Goal: Task Accomplishment & Management: Manage account settings

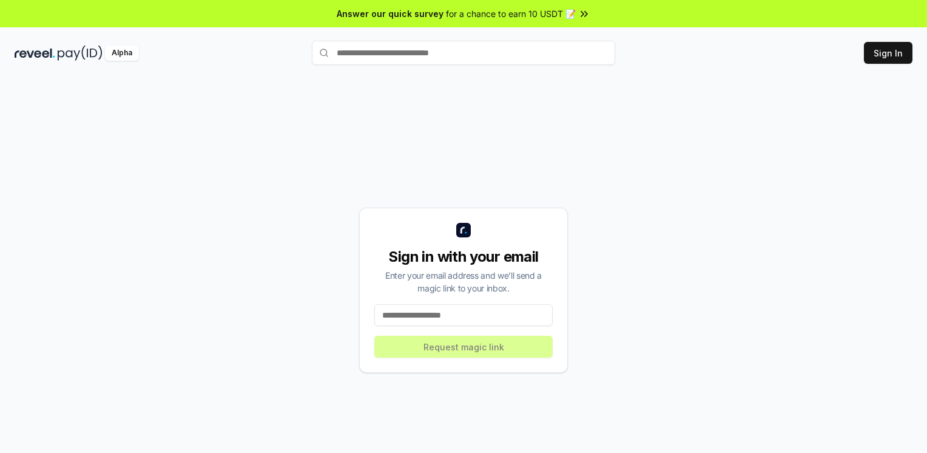
click at [448, 309] on input at bounding box center [463, 315] width 178 height 22
type input "**********"
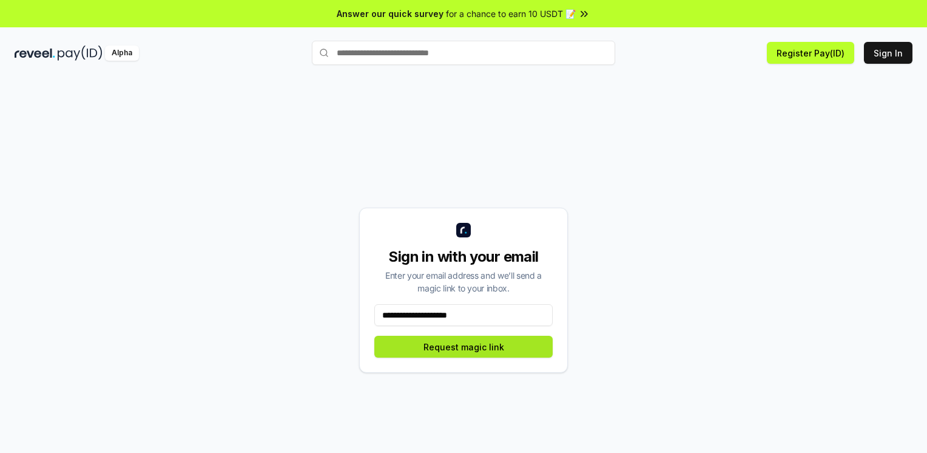
click at [446, 341] on button "Request magic link" at bounding box center [463, 347] width 178 height 22
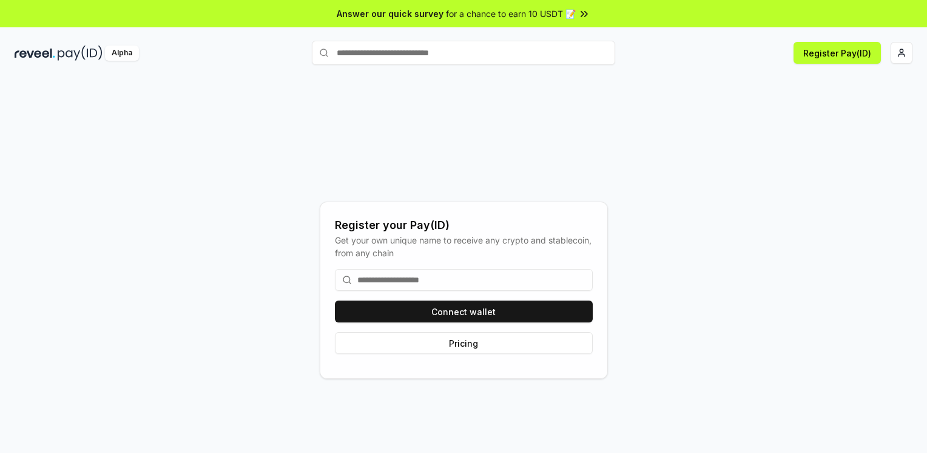
click at [434, 280] on input at bounding box center [464, 280] width 258 height 22
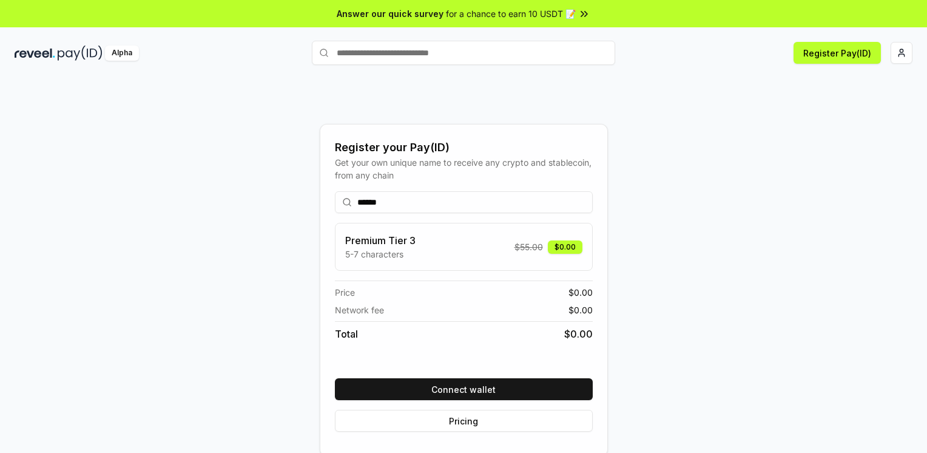
type input "******"
click at [760, 212] on div "Register your Pay(ID) Get your own unique name to receive any crypto and stable…" at bounding box center [464, 290] width 898 height 394
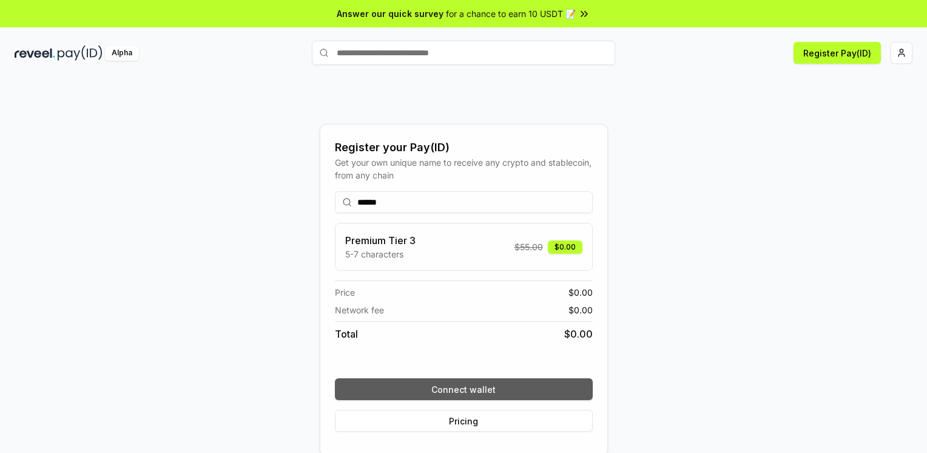
click at [466, 387] on button "Connect wallet" at bounding box center [464, 389] width 258 height 22
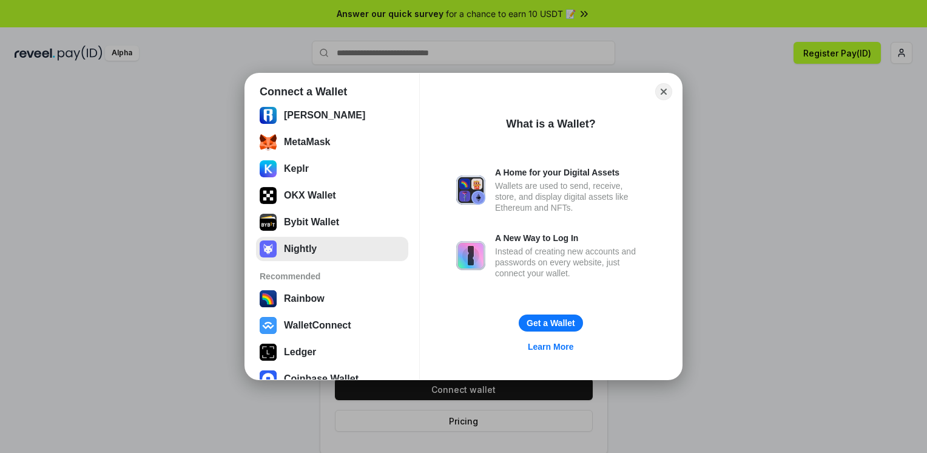
scroll to position [99, 0]
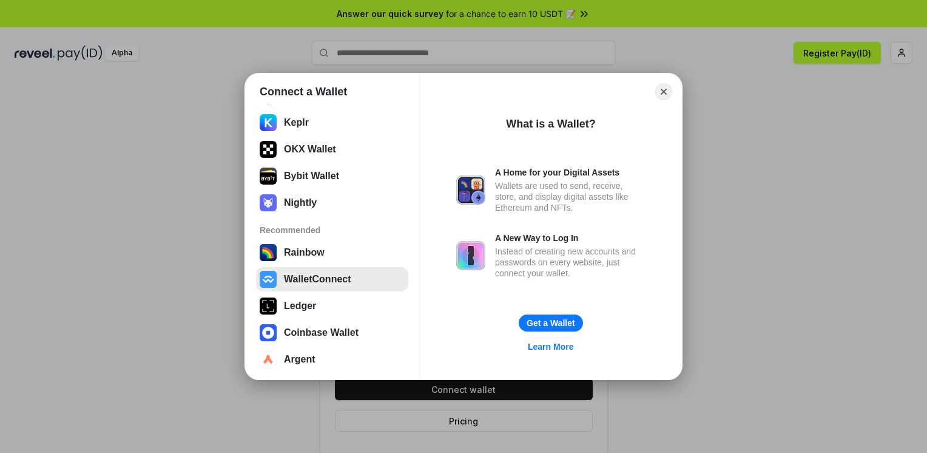
click at [309, 278] on button "WalletConnect" at bounding box center [332, 279] width 152 height 24
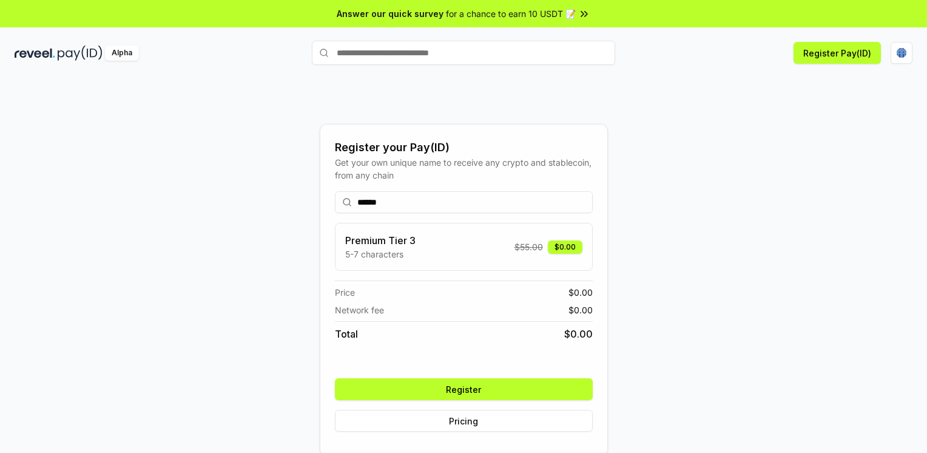
click at [472, 387] on button "Register" at bounding box center [464, 389] width 258 height 22
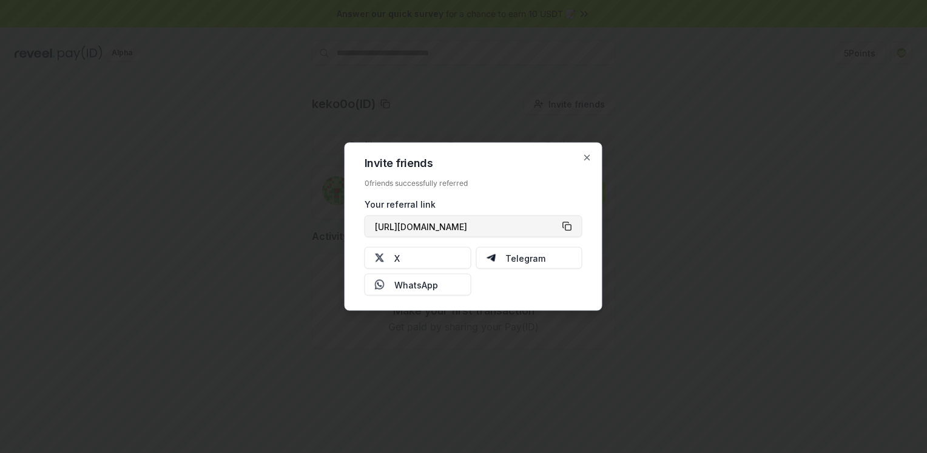
click at [567, 227] on button "https://reveel.id/refer/keko0o" at bounding box center [474, 226] width 218 height 22
click at [579, 183] on div "0 friends successfully referred" at bounding box center [474, 183] width 218 height 10
click at [590, 155] on icon "button" at bounding box center [587, 158] width 10 height 10
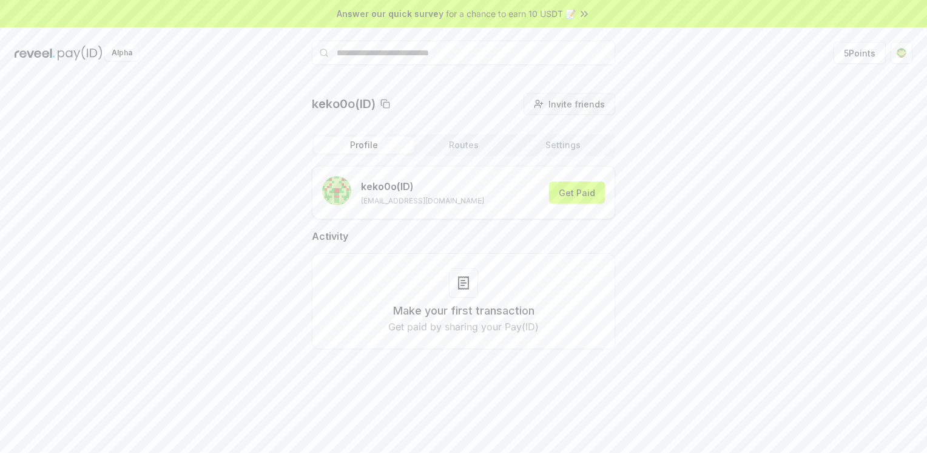
click at [558, 101] on span "Invite friends" at bounding box center [576, 104] width 56 height 13
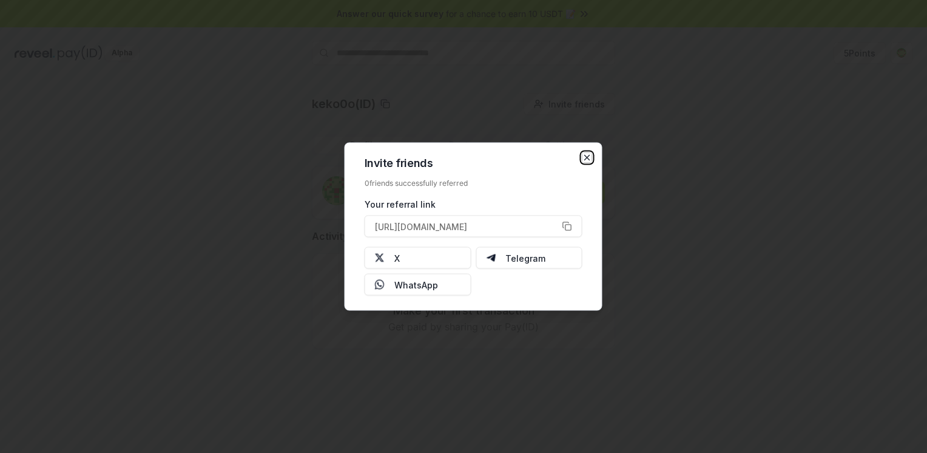
click at [582, 154] on icon "button" at bounding box center [587, 158] width 10 height 10
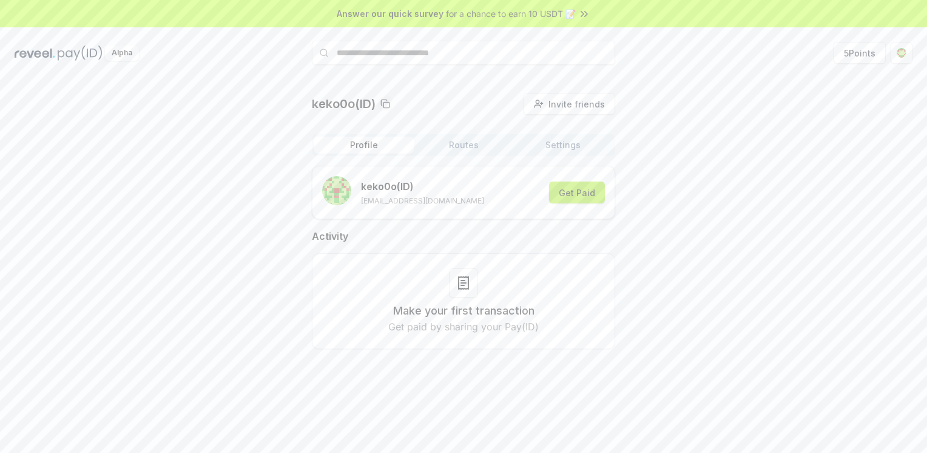
click at [575, 187] on button "Get Paid" at bounding box center [577, 192] width 56 height 22
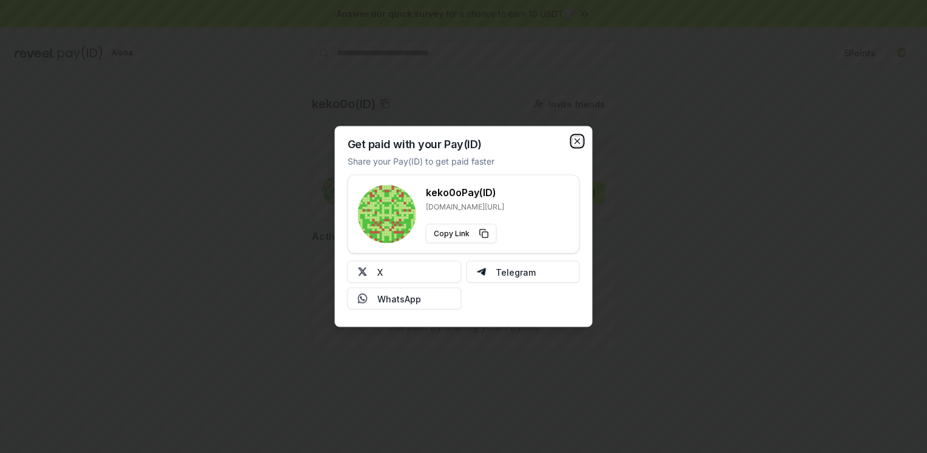
click at [575, 140] on icon "button" at bounding box center [578, 142] width 10 height 10
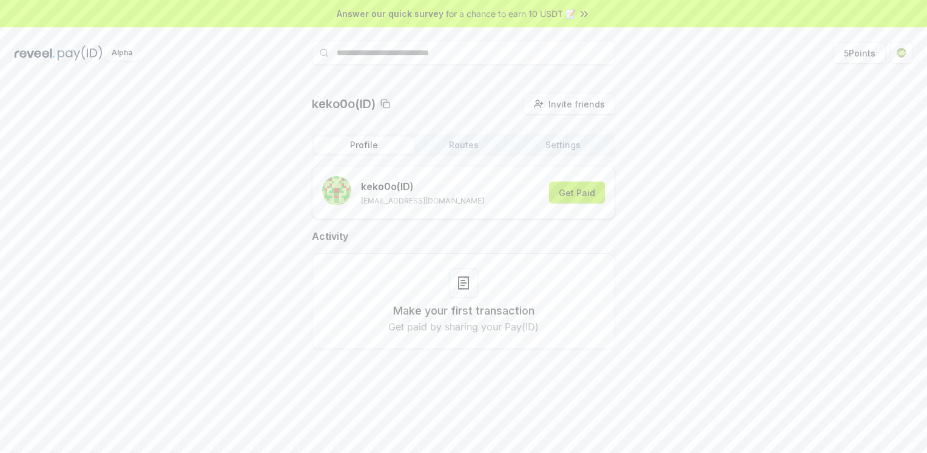
click at [582, 184] on button "Get Paid" at bounding box center [577, 192] width 56 height 22
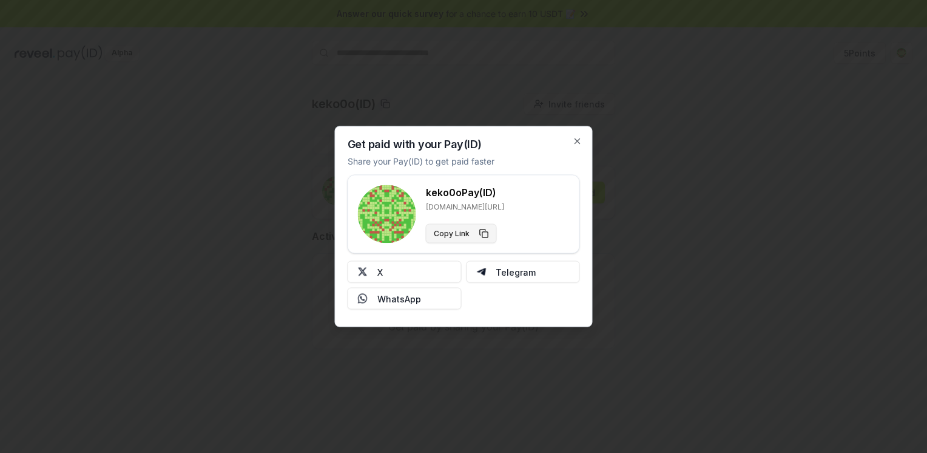
click at [479, 232] on button "Copy Link" at bounding box center [461, 233] width 71 height 19
click at [577, 143] on icon "button" at bounding box center [578, 142] width 10 height 10
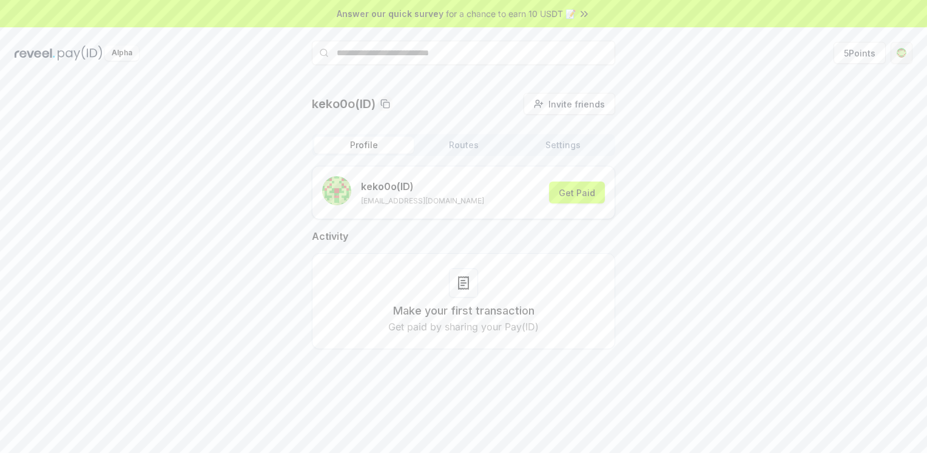
click at [893, 50] on html "Answer our quick survey for a chance to earn 10 USDT 📝 Alpha 5 Points keko0o(ID…" at bounding box center [463, 226] width 927 height 453
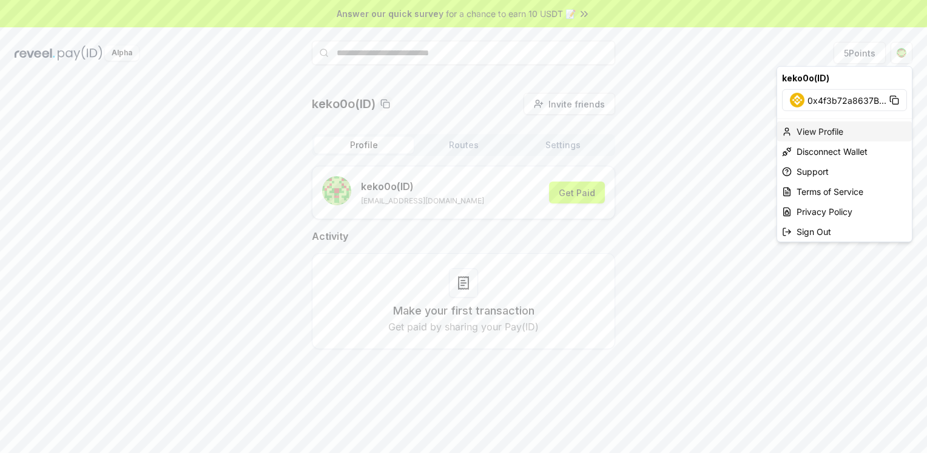
click at [830, 130] on div "View Profile" at bounding box center [844, 131] width 135 height 20
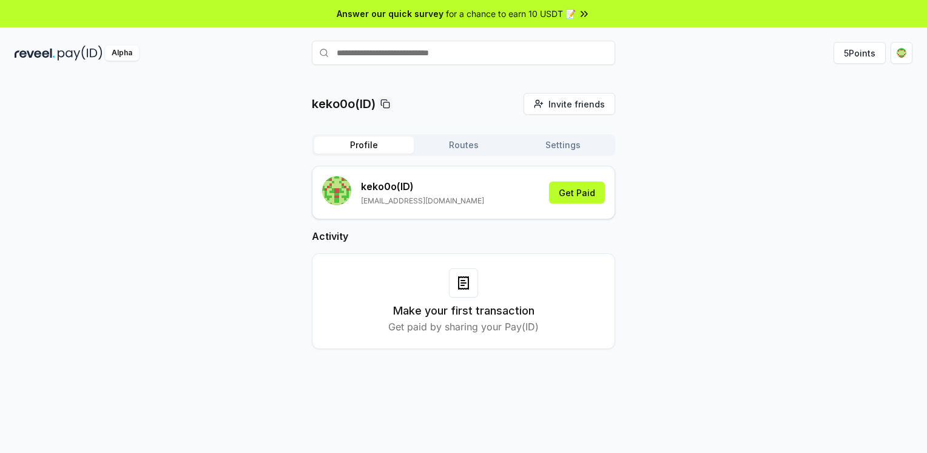
click at [439, 140] on button "Routes" at bounding box center [464, 145] width 100 height 17
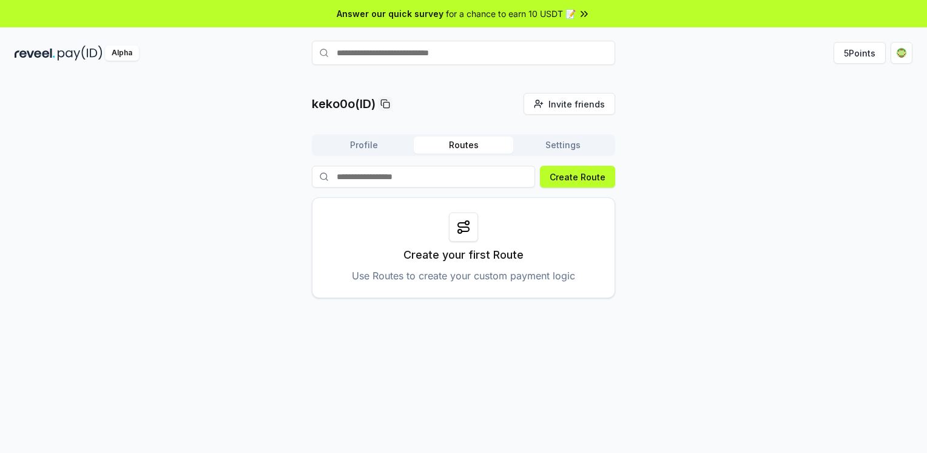
click at [558, 144] on button "Settings" at bounding box center [563, 145] width 100 height 17
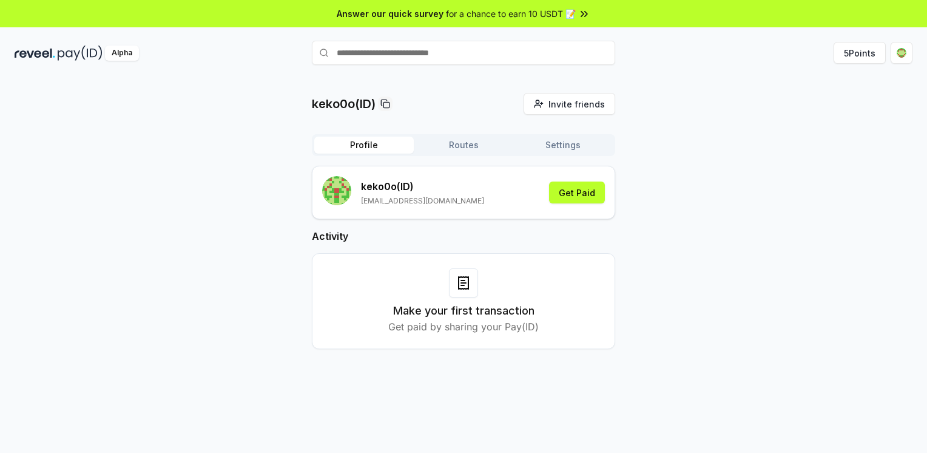
click at [359, 144] on button "Profile" at bounding box center [364, 145] width 100 height 17
click at [902, 58] on html "Answer our quick survey for a chance to earn 10 USDT 📝 Alpha 5 Points keko0o(ID…" at bounding box center [463, 226] width 927 height 453
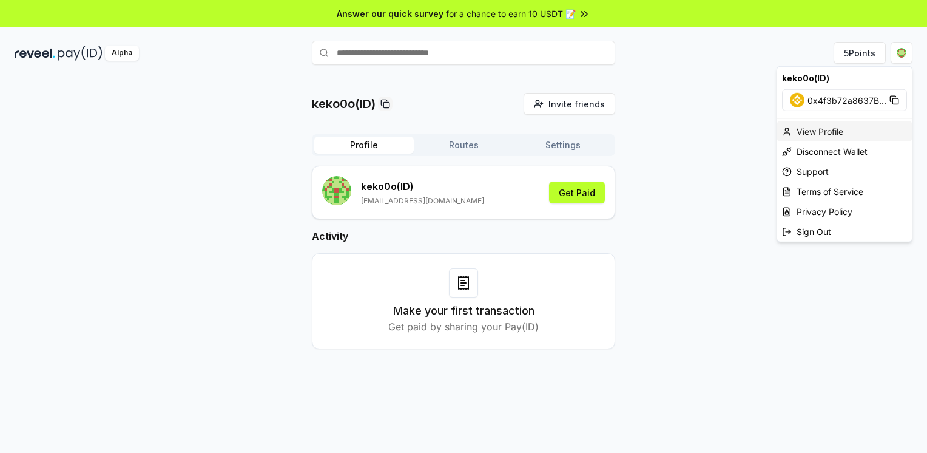
click at [856, 124] on div "View Profile" at bounding box center [844, 131] width 135 height 20
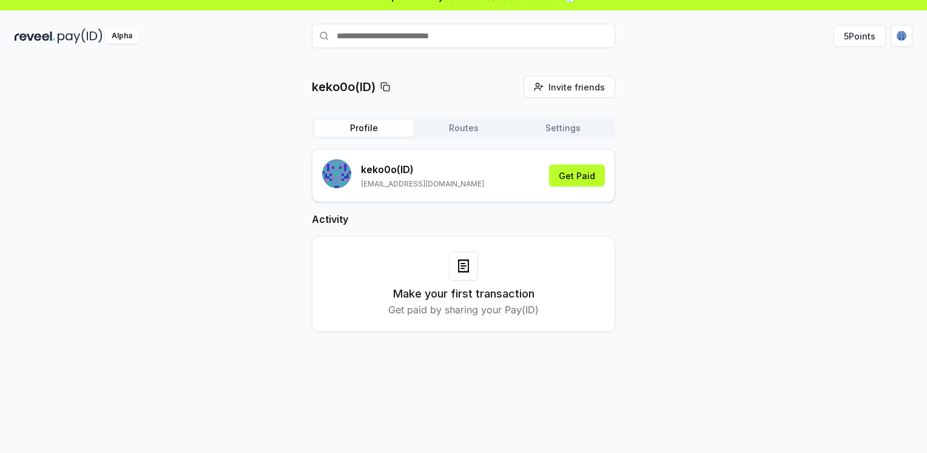
scroll to position [34, 0]
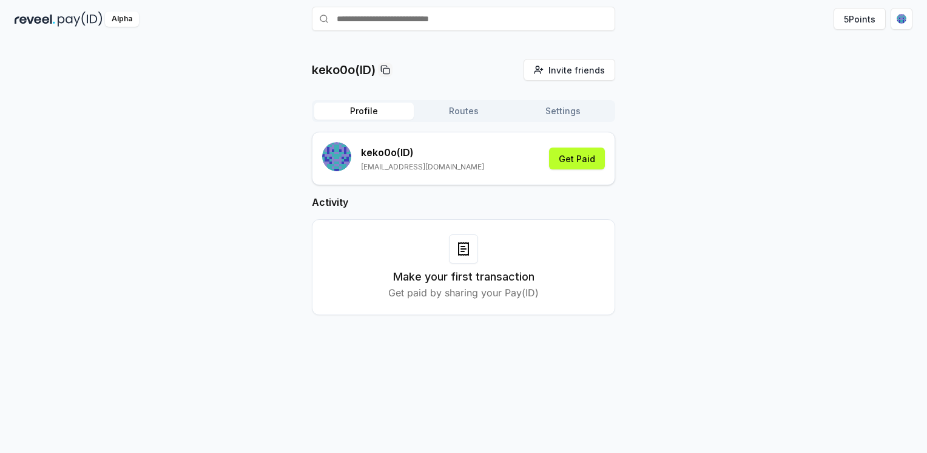
click at [60, 22] on img at bounding box center [80, 19] width 45 height 15
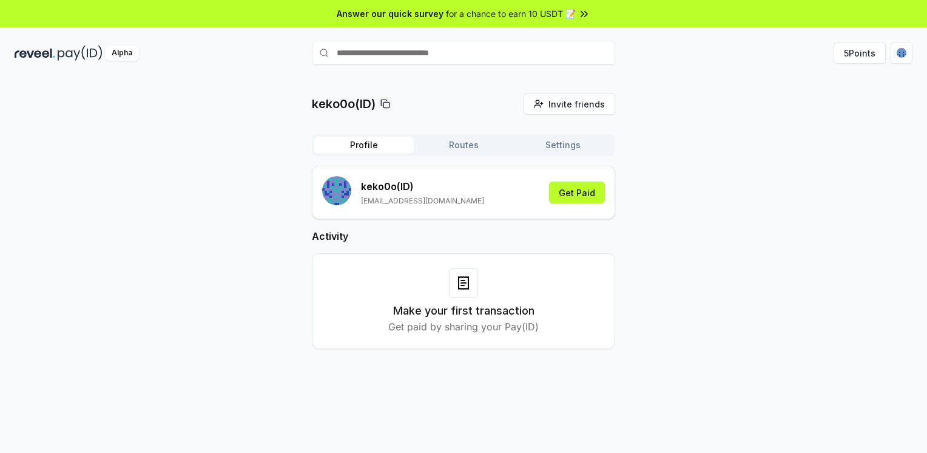
click at [467, 285] on icon at bounding box center [463, 282] width 15 height 15
click at [488, 319] on p "Get paid by sharing your Pay(ID)" at bounding box center [463, 326] width 150 height 15
click at [434, 333] on p "Get paid by sharing your Pay(ID)" at bounding box center [463, 326] width 150 height 15
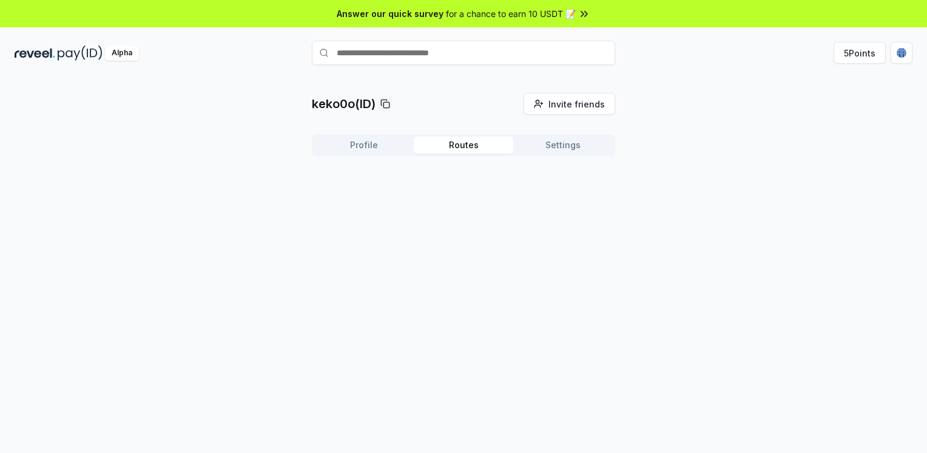
click at [462, 149] on button "Routes" at bounding box center [464, 145] width 100 height 17
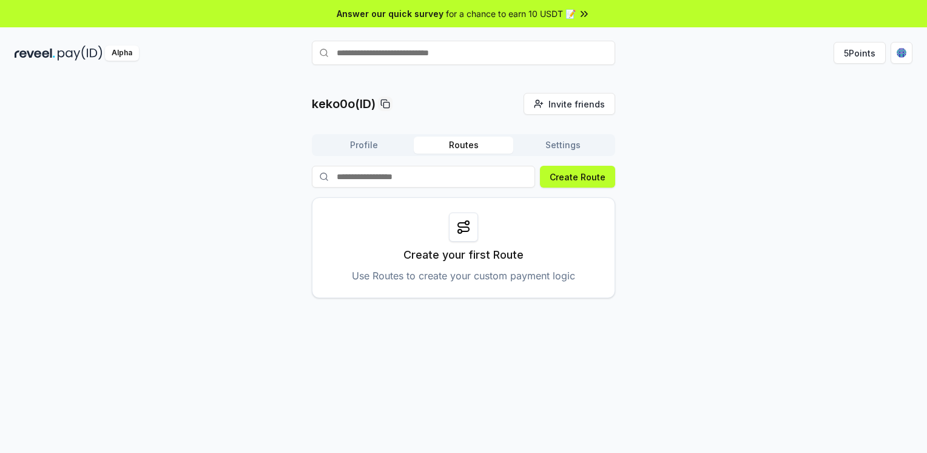
click at [364, 147] on button "Profile" at bounding box center [364, 145] width 100 height 17
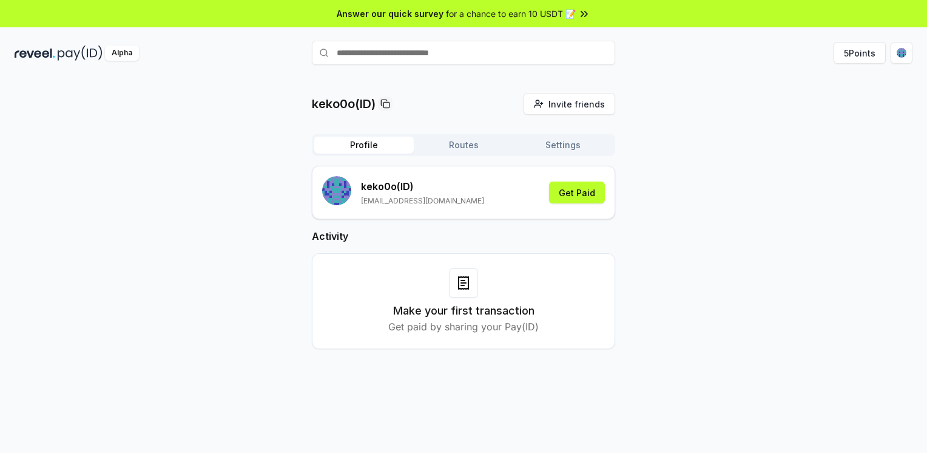
click at [440, 143] on button "Routes" at bounding box center [464, 145] width 100 height 17
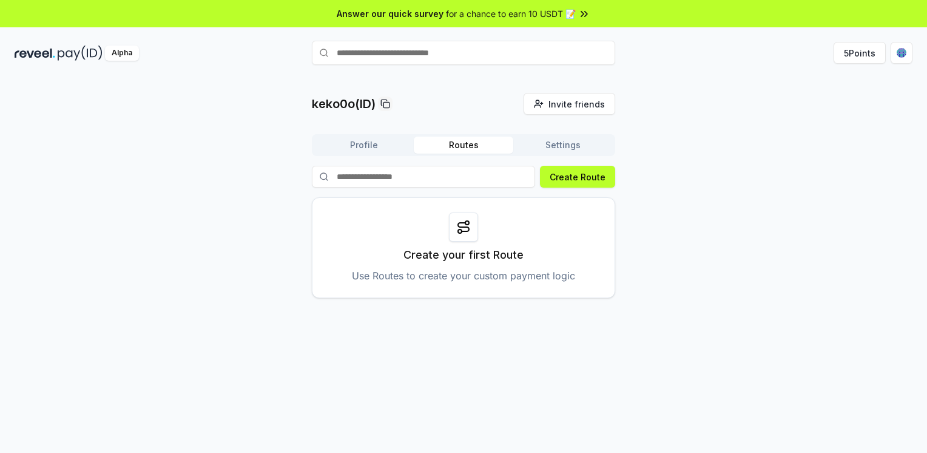
click at [468, 220] on icon at bounding box center [463, 227] width 15 height 15
click at [481, 255] on p "Create your first Route" at bounding box center [463, 254] width 120 height 17
click at [376, 147] on button "Profile" at bounding box center [364, 145] width 100 height 17
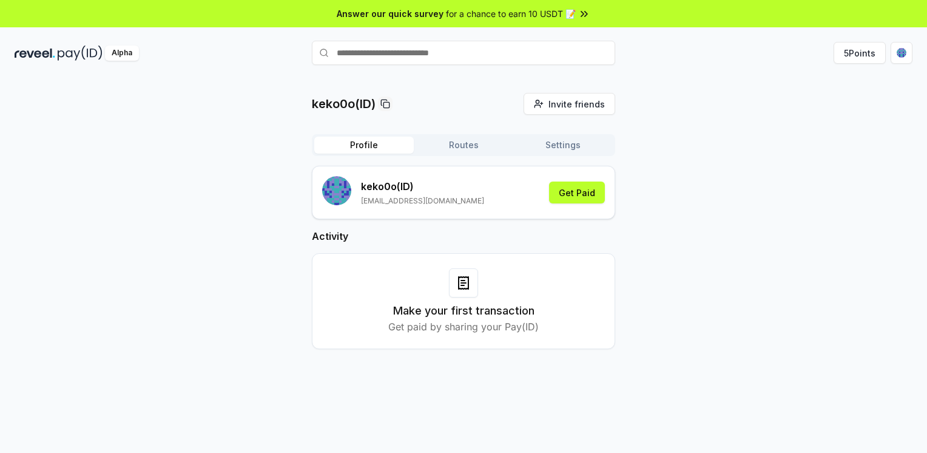
click at [447, 148] on button "Routes" at bounding box center [464, 145] width 100 height 17
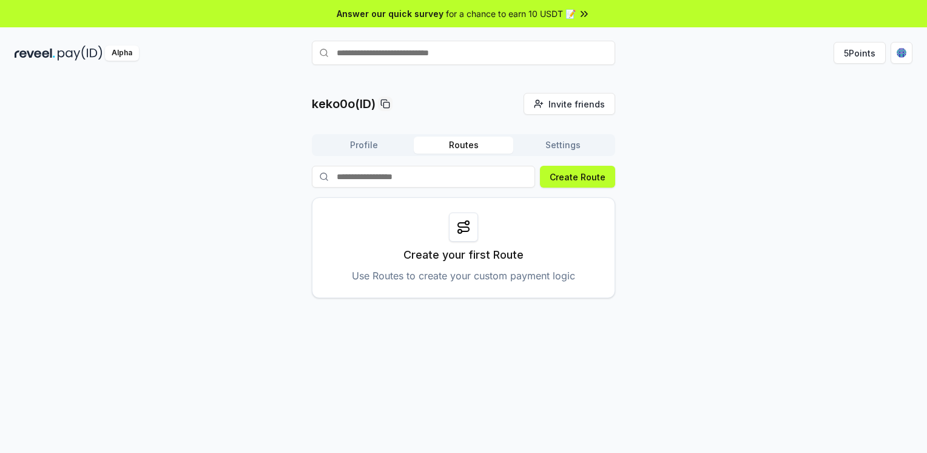
click at [493, 279] on p "Use Routes to create your custom payment logic" at bounding box center [463, 275] width 223 height 15
click at [441, 172] on input at bounding box center [423, 177] width 223 height 22
click at [561, 137] on button "Settings" at bounding box center [563, 145] width 100 height 17
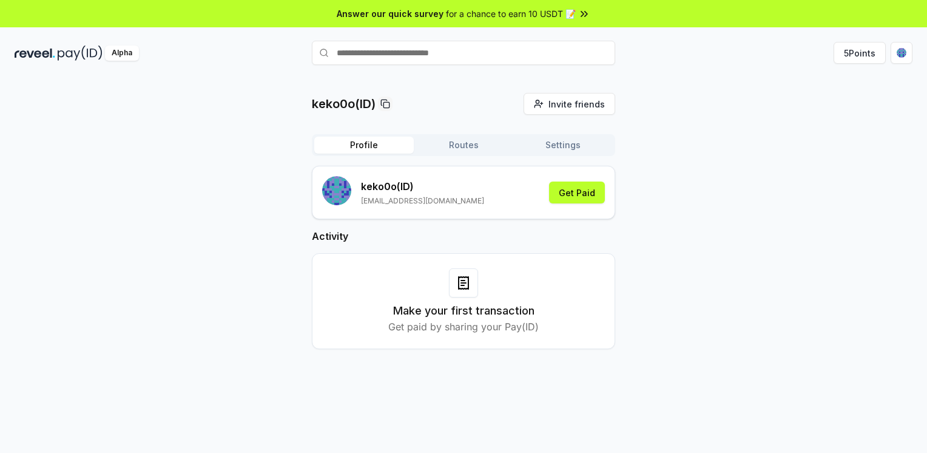
click at [339, 153] on button "Profile" at bounding box center [364, 145] width 100 height 17
click at [859, 54] on button "5 Points" at bounding box center [860, 53] width 52 height 22
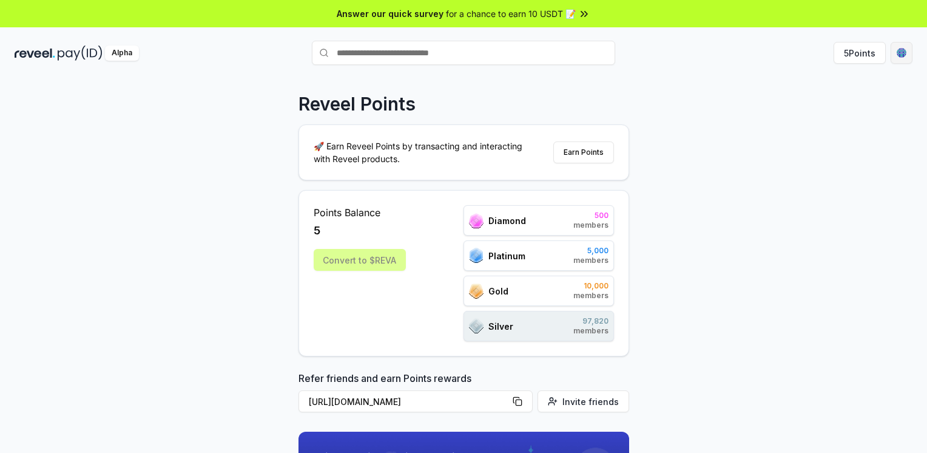
click at [903, 53] on html "Answer our quick survey for a chance to earn 10 USDT 📝 Alpha 5 Points Reveel Po…" at bounding box center [463, 226] width 927 height 453
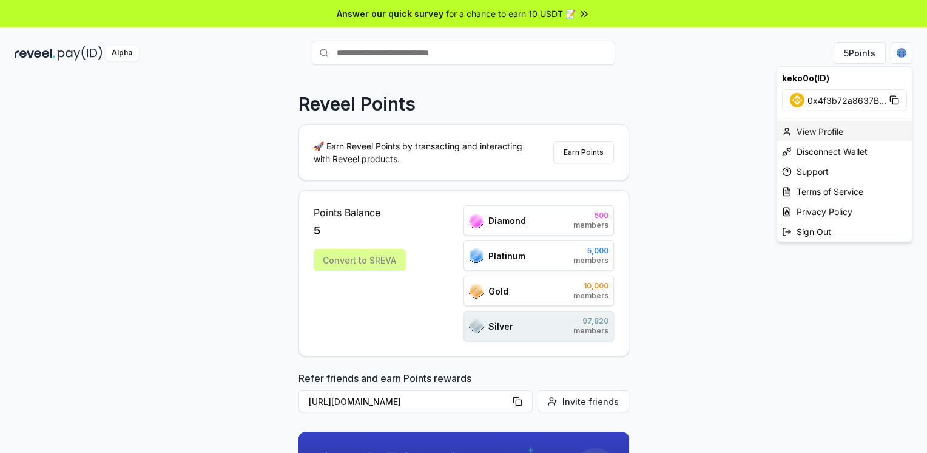
click at [831, 129] on div "View Profile" at bounding box center [844, 131] width 135 height 20
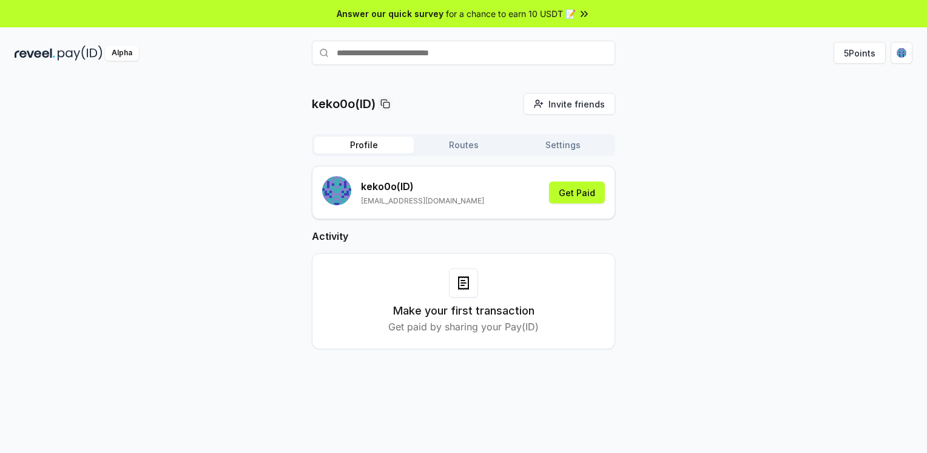
click at [456, 141] on button "Routes" at bounding box center [464, 145] width 100 height 17
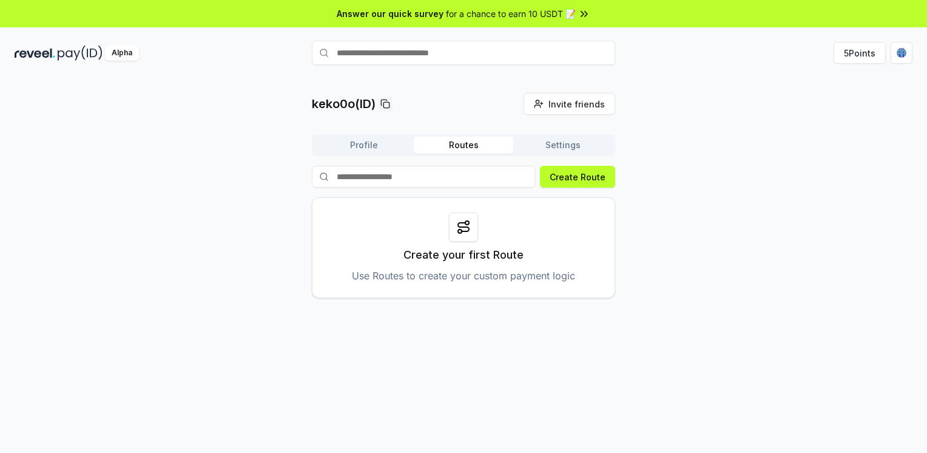
click at [383, 147] on button "Profile" at bounding box center [364, 145] width 100 height 17
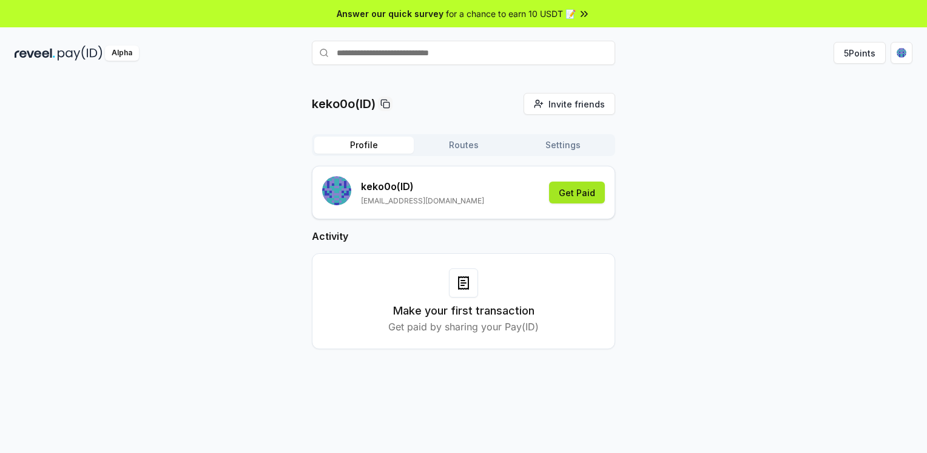
click at [586, 188] on button "Get Paid" at bounding box center [577, 192] width 56 height 22
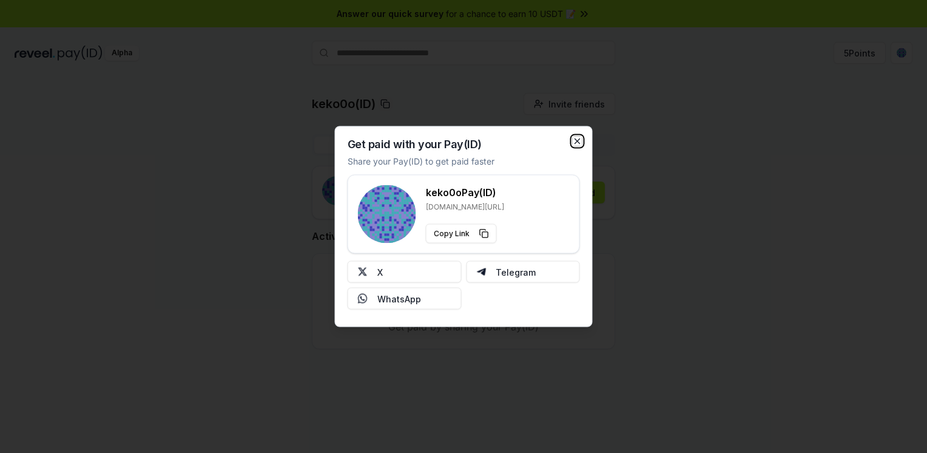
click at [576, 140] on icon "button" at bounding box center [577, 141] width 5 height 5
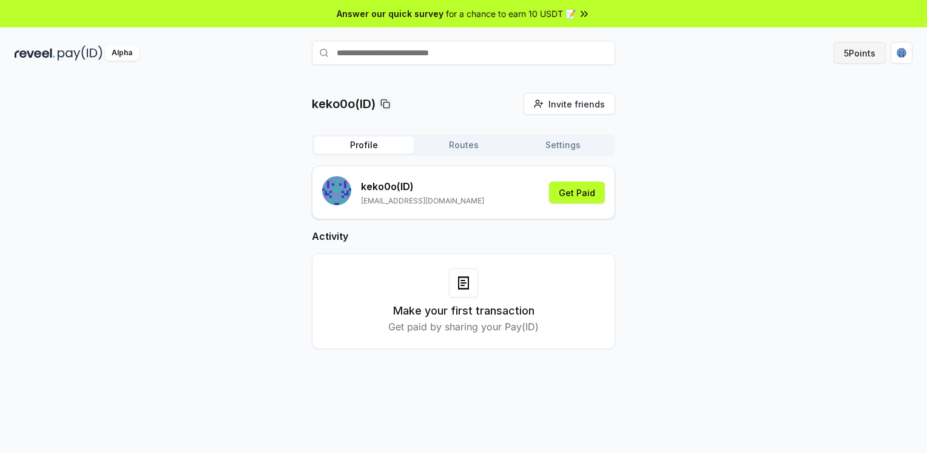
click at [882, 57] on button "5 Points" at bounding box center [860, 53] width 52 height 22
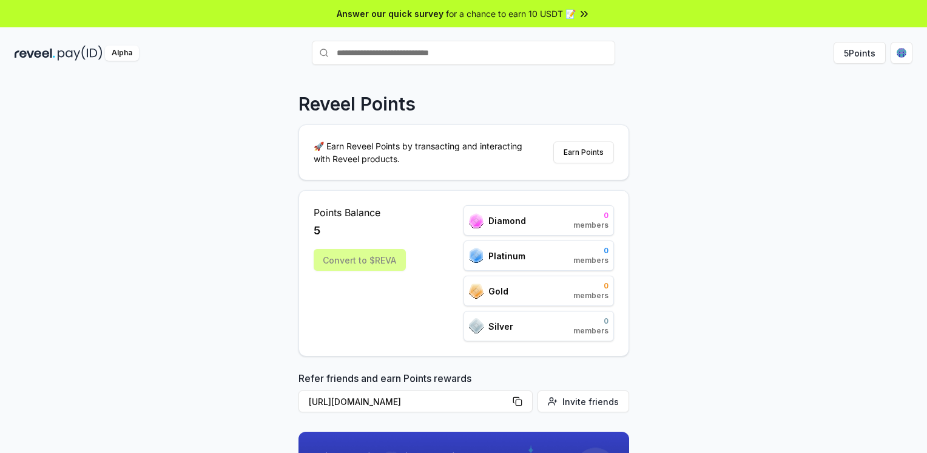
scroll to position [112, 0]
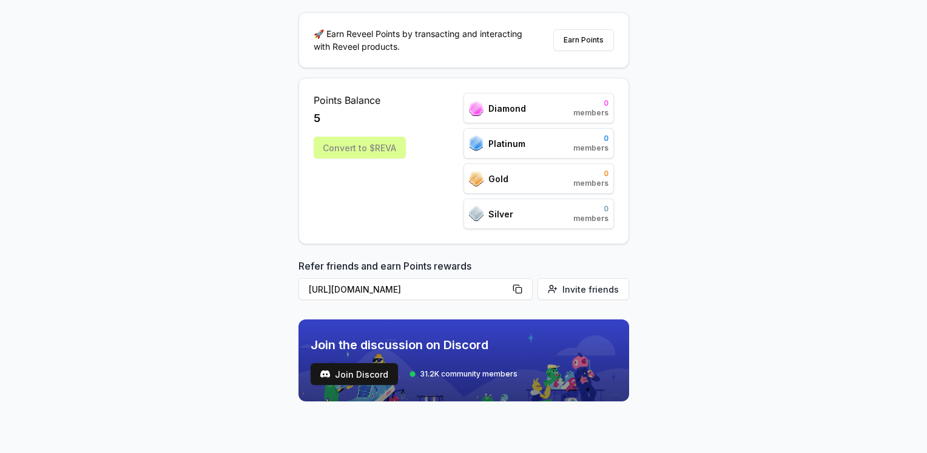
click at [368, 149] on div "Convert to $REVA" at bounding box center [360, 148] width 92 height 22
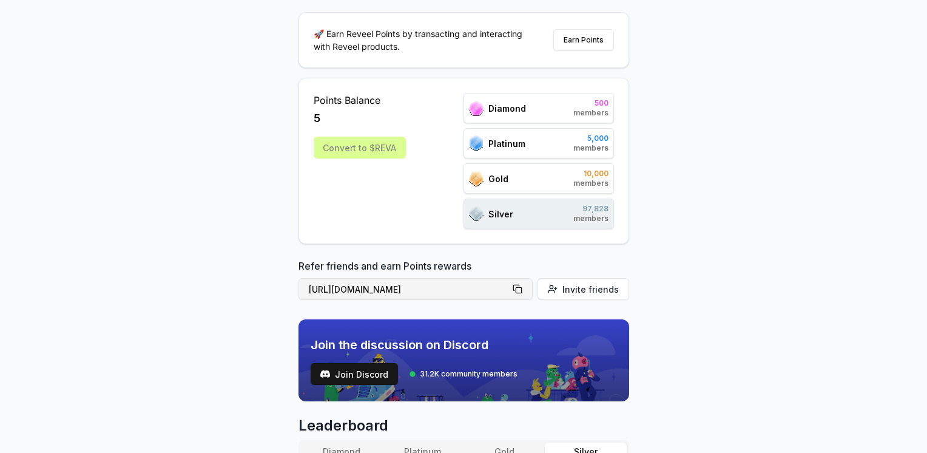
scroll to position [416, 0]
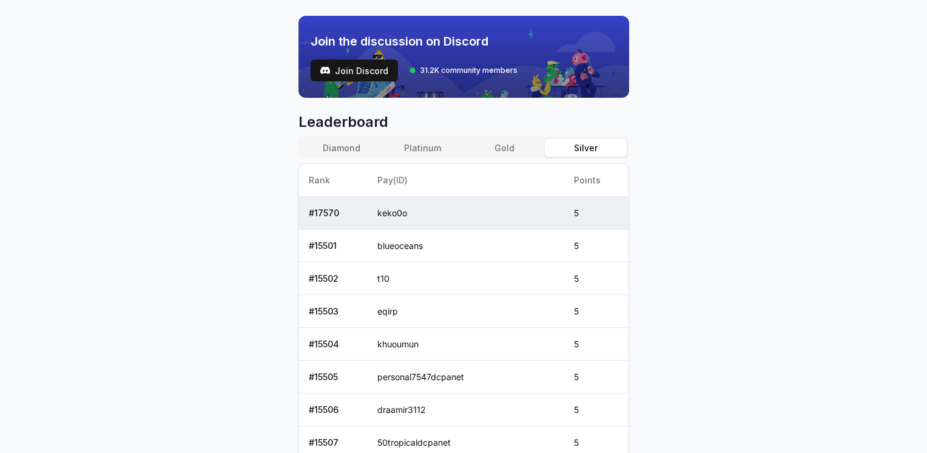
click at [505, 147] on button "Gold" at bounding box center [504, 148] width 81 height 18
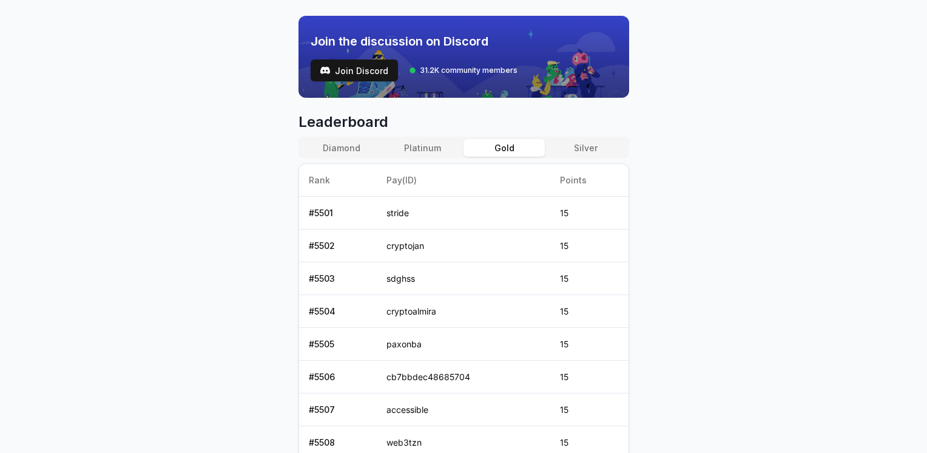
click at [439, 144] on button "Platinum" at bounding box center [422, 148] width 81 height 18
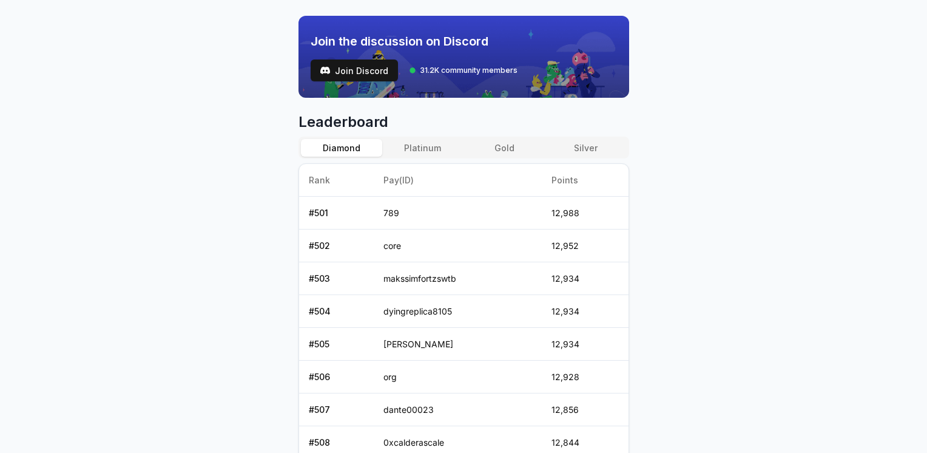
click at [349, 149] on button "Diamond" at bounding box center [341, 148] width 81 height 18
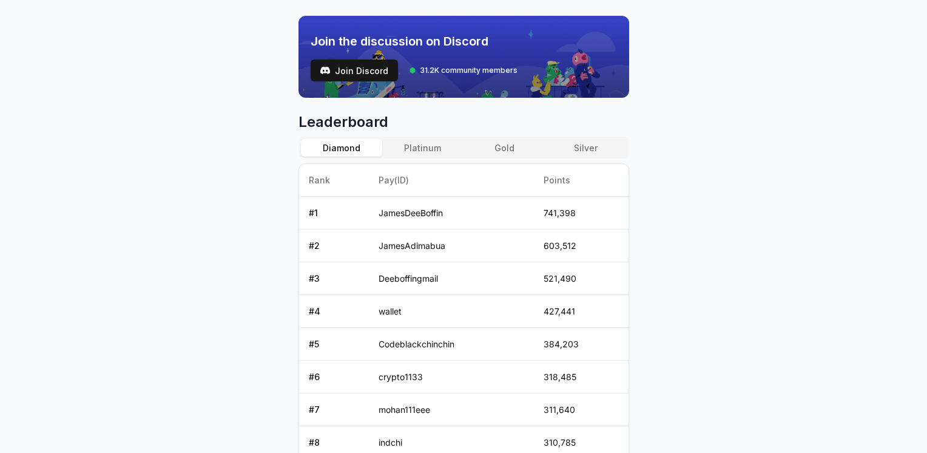
click at [586, 148] on button "Silver" at bounding box center [585, 148] width 81 height 18
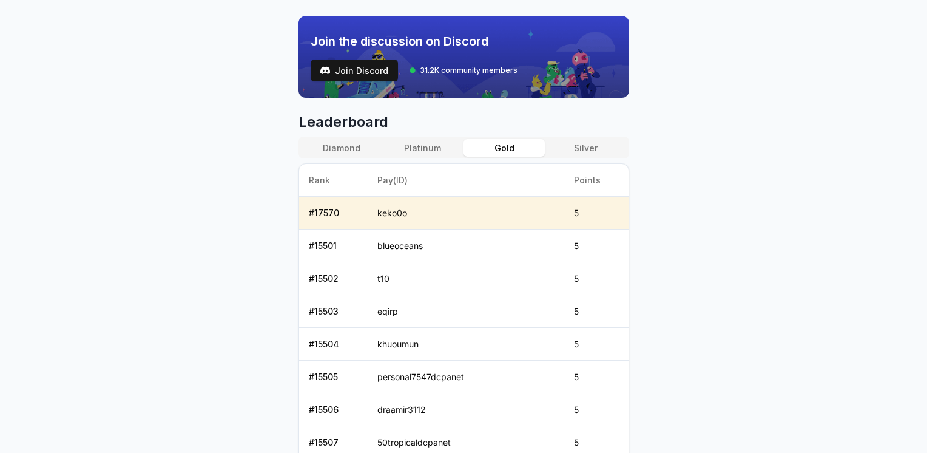
click at [534, 148] on button "Gold" at bounding box center [504, 148] width 81 height 18
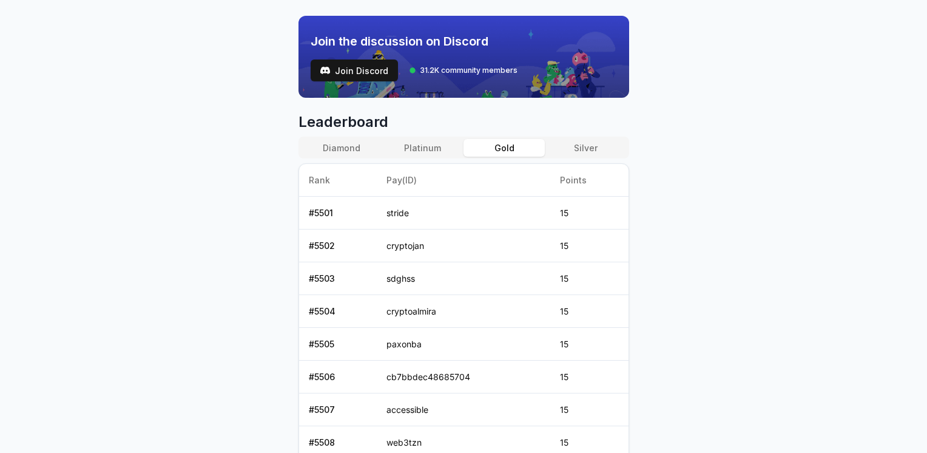
click at [580, 141] on button "Silver" at bounding box center [585, 148] width 81 height 18
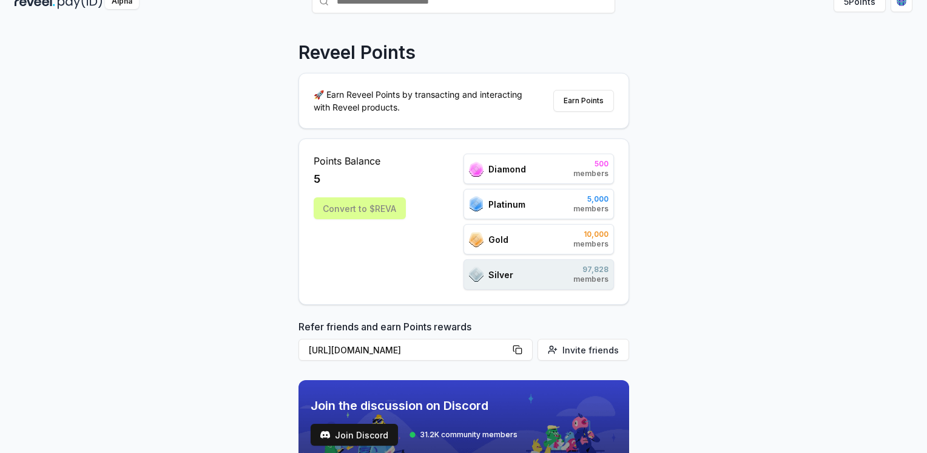
scroll to position [0, 0]
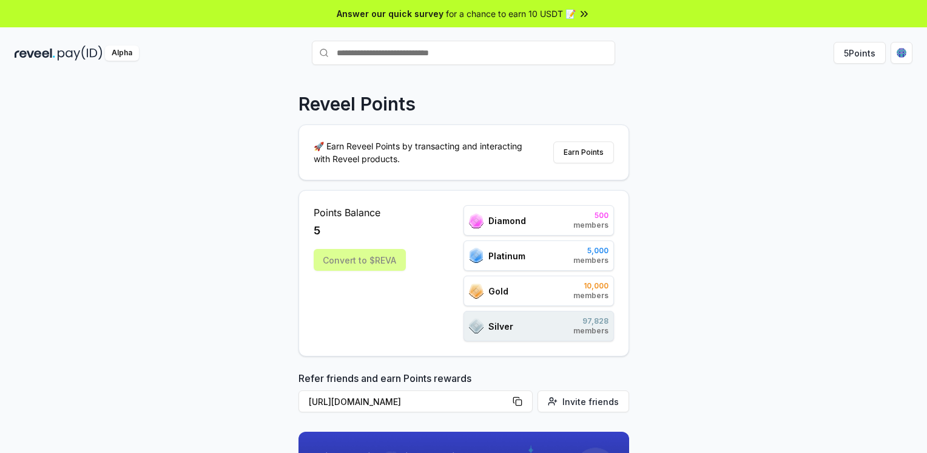
click at [124, 53] on div "Alpha" at bounding box center [122, 53] width 34 height 15
